Goal: Task Accomplishment & Management: Manage account settings

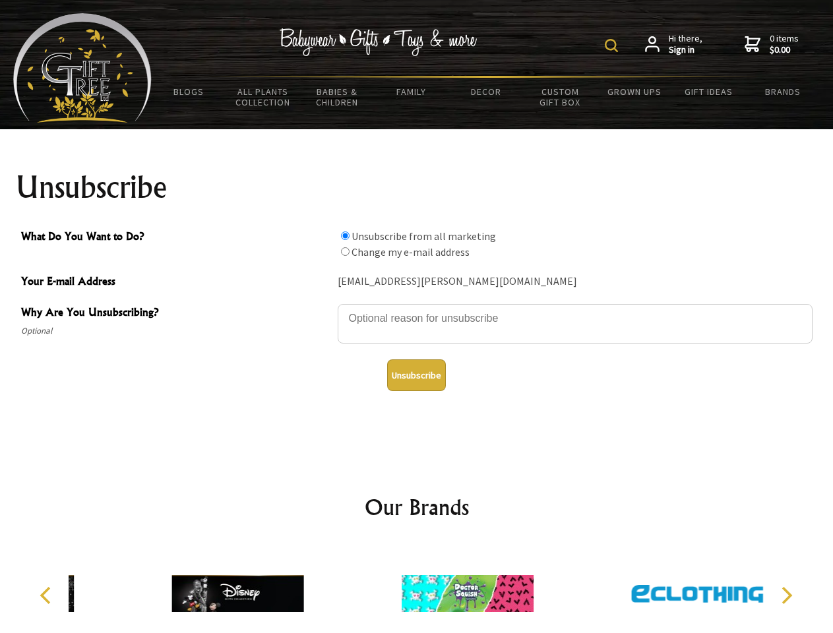
click at [614, 46] on img at bounding box center [611, 45] width 13 height 13
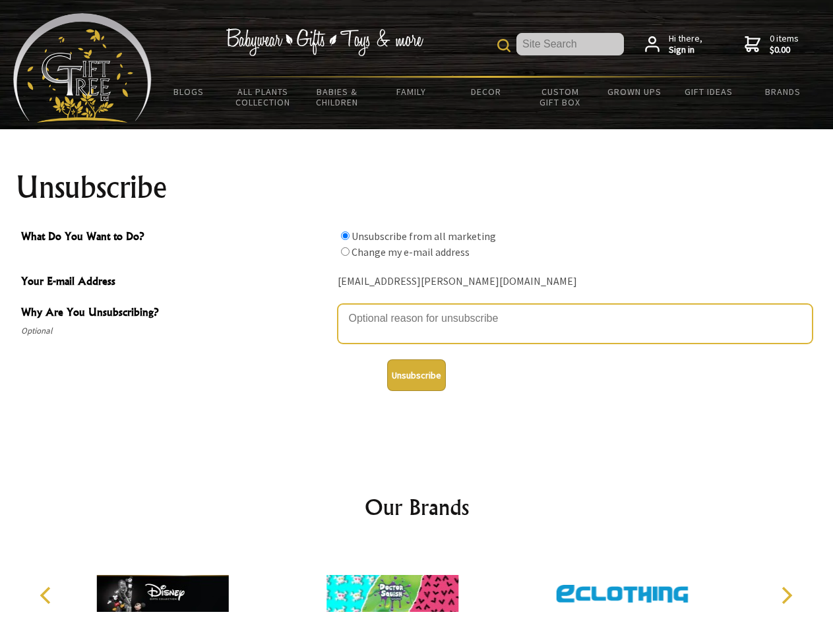
click at [417, 309] on textarea "Why Are You Unsubscribing?" at bounding box center [575, 324] width 475 height 40
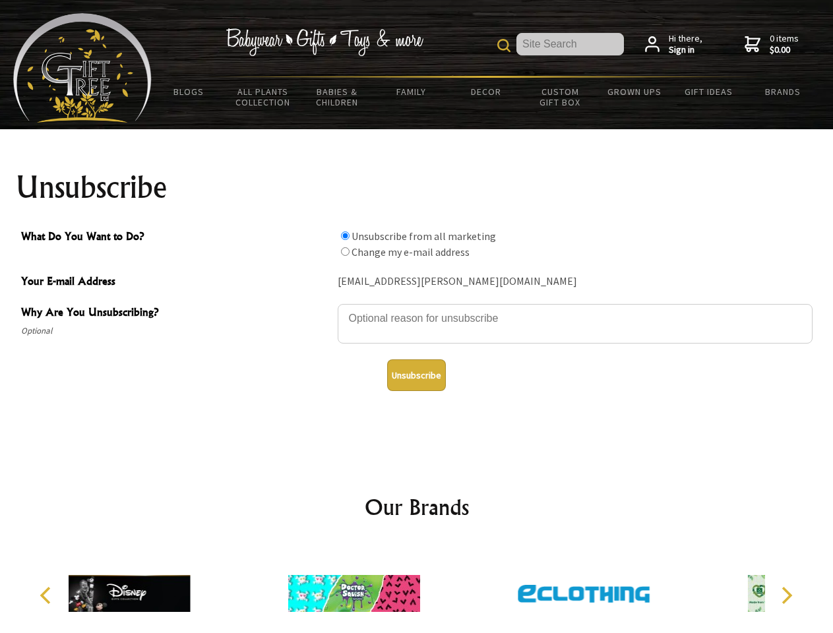
click at [345, 236] on input "What Do You Want to Do?" at bounding box center [345, 236] width 9 height 9
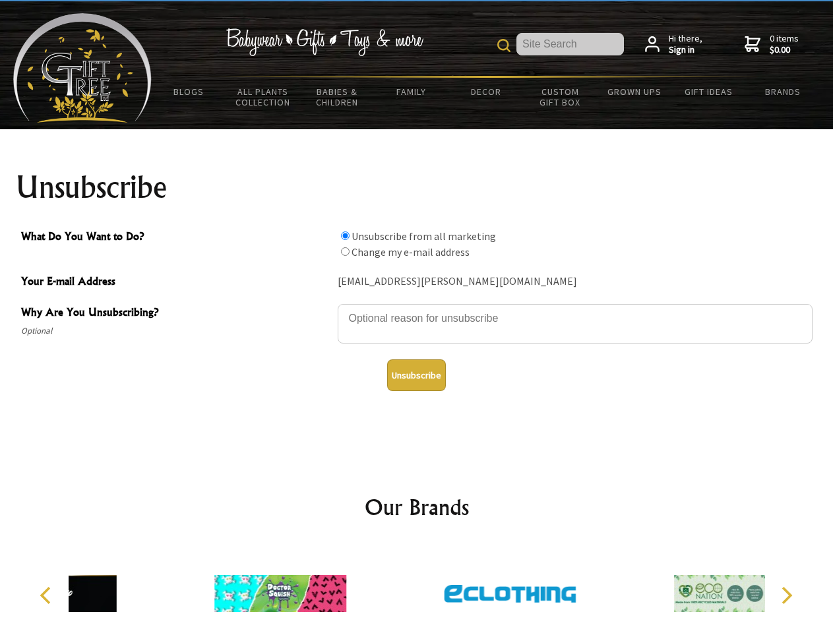
click at [345, 251] on input "What Do You Want to Do?" at bounding box center [345, 251] width 9 height 9
radio input "true"
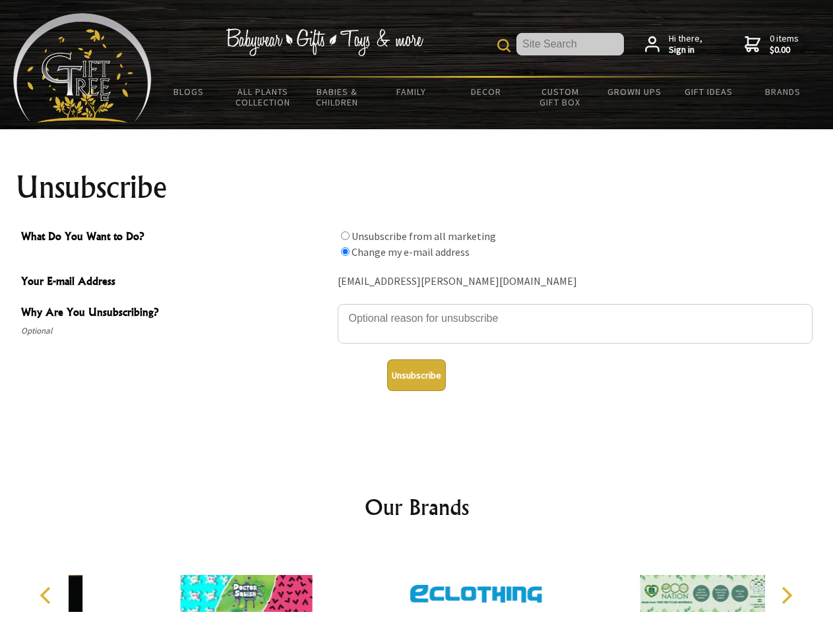
click at [416, 375] on button "Unsubscribe" at bounding box center [416, 376] width 59 height 32
click at [48, 596] on icon "Previous" at bounding box center [46, 595] width 17 height 17
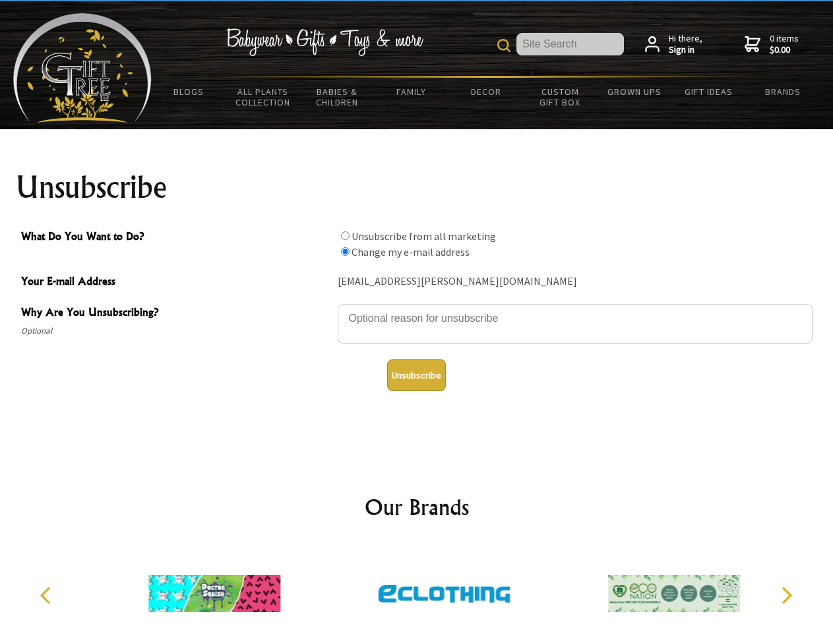
click at [787, 596] on icon "Next" at bounding box center [785, 595] width 17 height 17
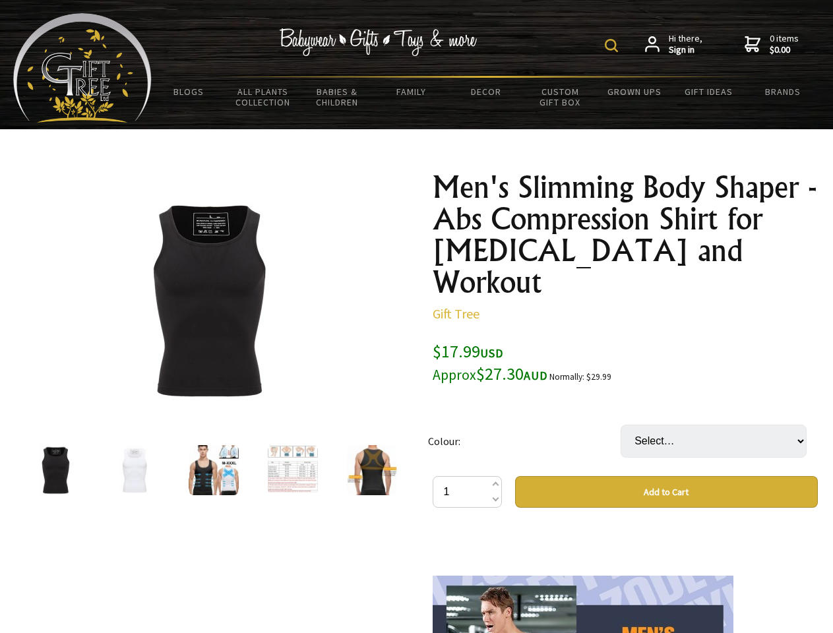
click at [614, 46] on img at bounding box center [611, 45] width 13 height 13
